Goal: Navigation & Orientation: Go to known website

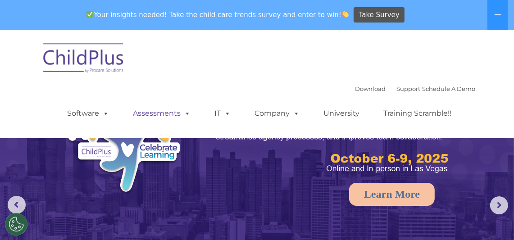
select select "MEDIUM"
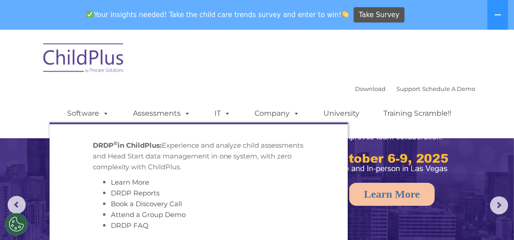
click at [165, 75] on div "Download Support | Schedule A Demo  MENU MENU Software ChildPlus: The original…" at bounding box center [257, 83] width 437 height 95
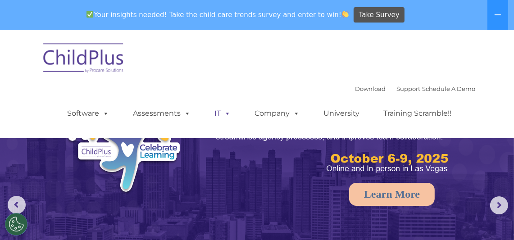
select select "MEDIUM"
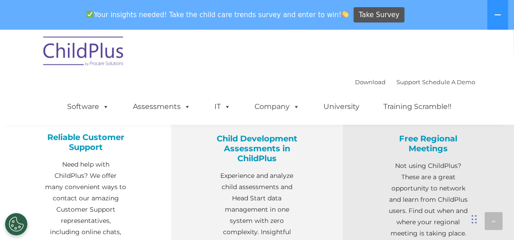
scroll to position [327, 0]
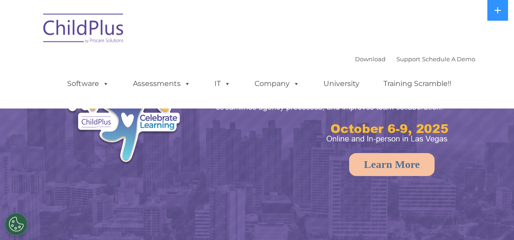
select select "MEDIUM"
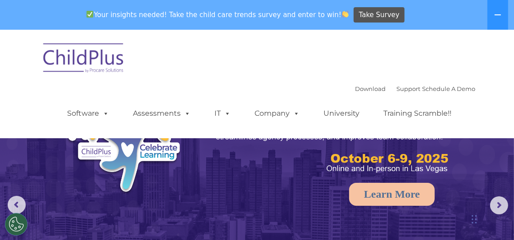
click at [97, 64] on img at bounding box center [84, 59] width 90 height 45
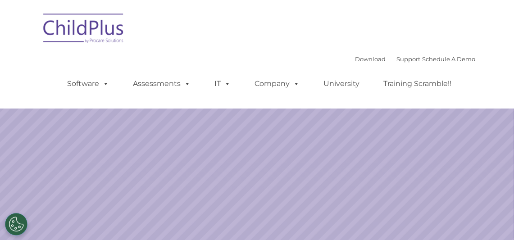
select select "MEDIUM"
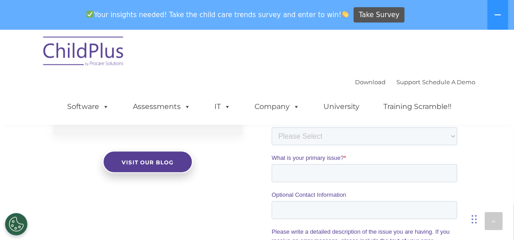
scroll to position [828, 0]
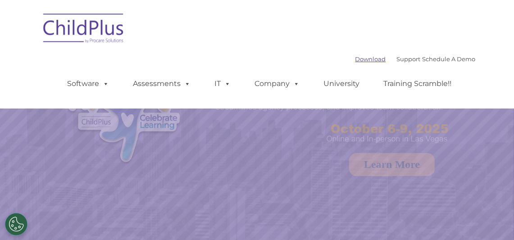
select select "MEDIUM"
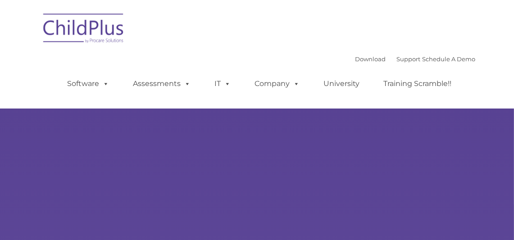
type input ""
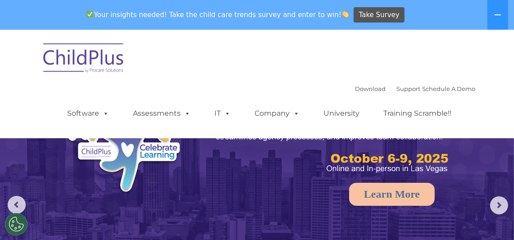
select select "MEDIUM"
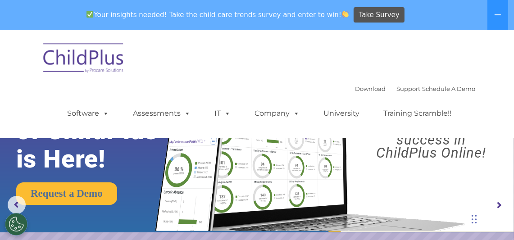
scroll to position [135, 0]
